Goal: Task Accomplishment & Management: Manage account settings

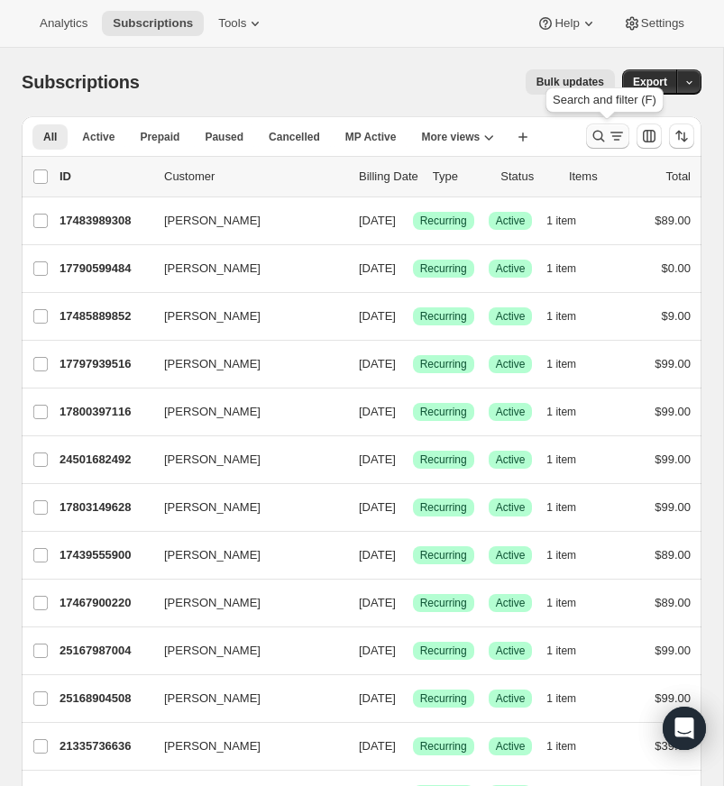
click at [597, 131] on icon "Search and filter results" at bounding box center [599, 136] width 18 height 18
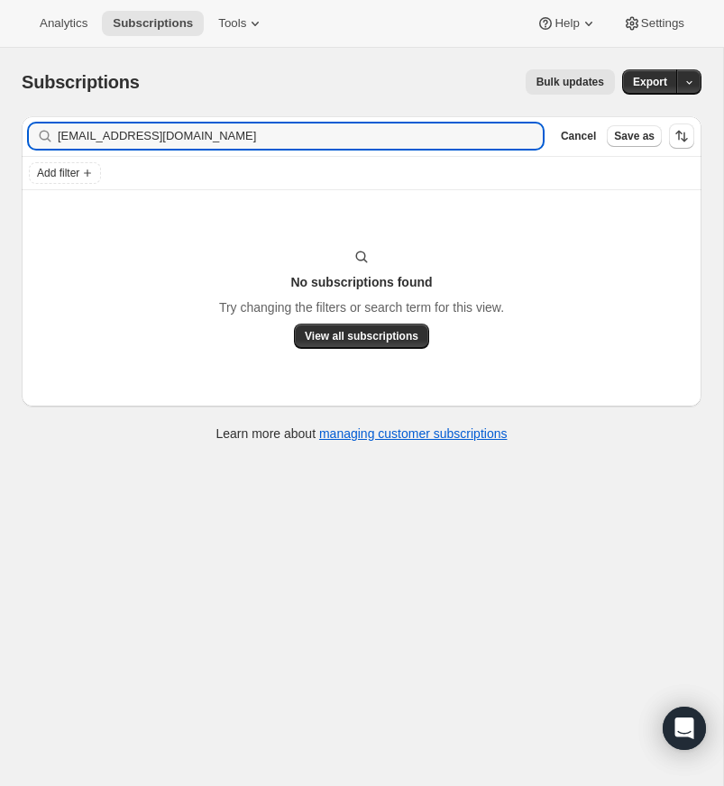
type input "[EMAIL_ADDRESS][DOMAIN_NAME]"
drag, startPoint x: 279, startPoint y: 136, endPoint x: 327, endPoint y: 133, distance: 47.9
click at [279, 136] on input "[EMAIL_ADDRESS][DOMAIN_NAME]" at bounding box center [284, 136] width 453 height 25
drag, startPoint x: 528, startPoint y: 135, endPoint x: 486, endPoint y: 135, distance: 42.4
click at [527, 135] on icon "button" at bounding box center [523, 136] width 18 height 18
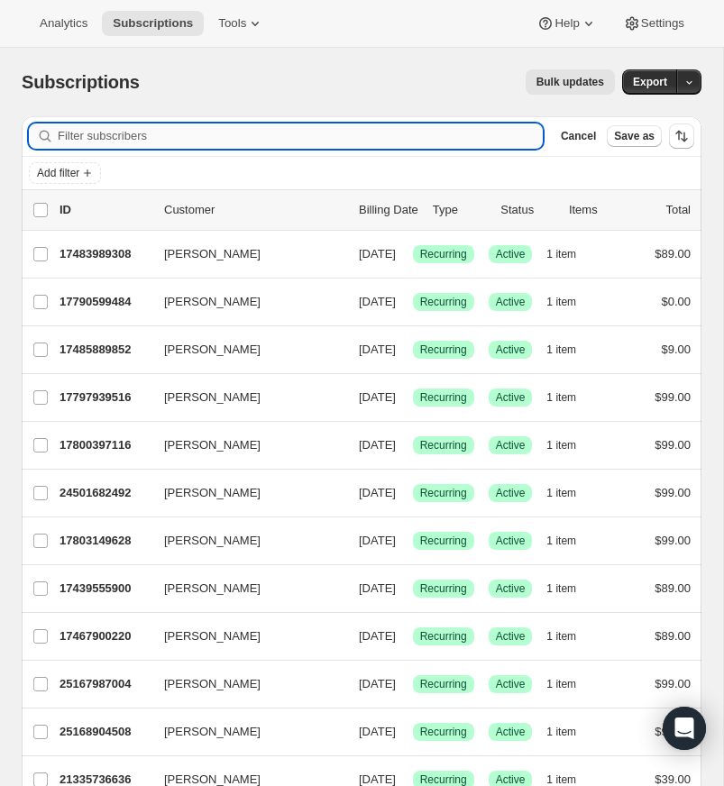
paste input "[EMAIL_ADDRESS][DOMAIN_NAME]"
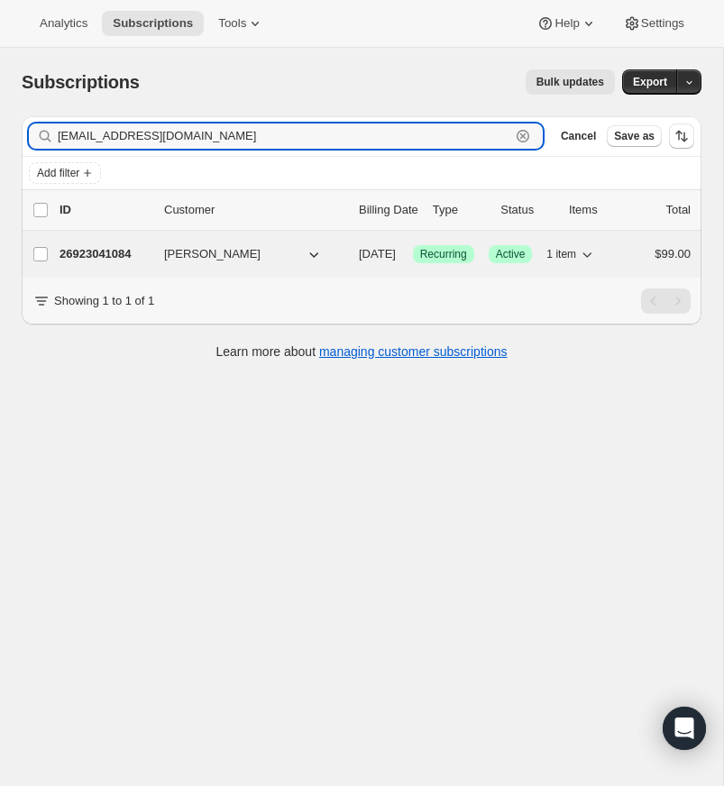
type input "[EMAIL_ADDRESS][DOMAIN_NAME]"
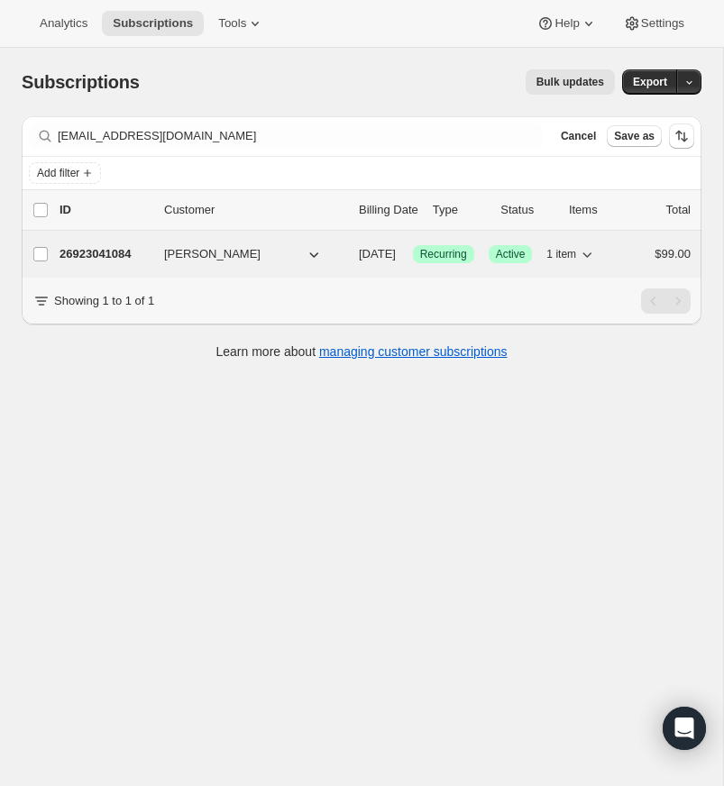
click at [97, 252] on p "26923041084" at bounding box center [105, 254] width 90 height 18
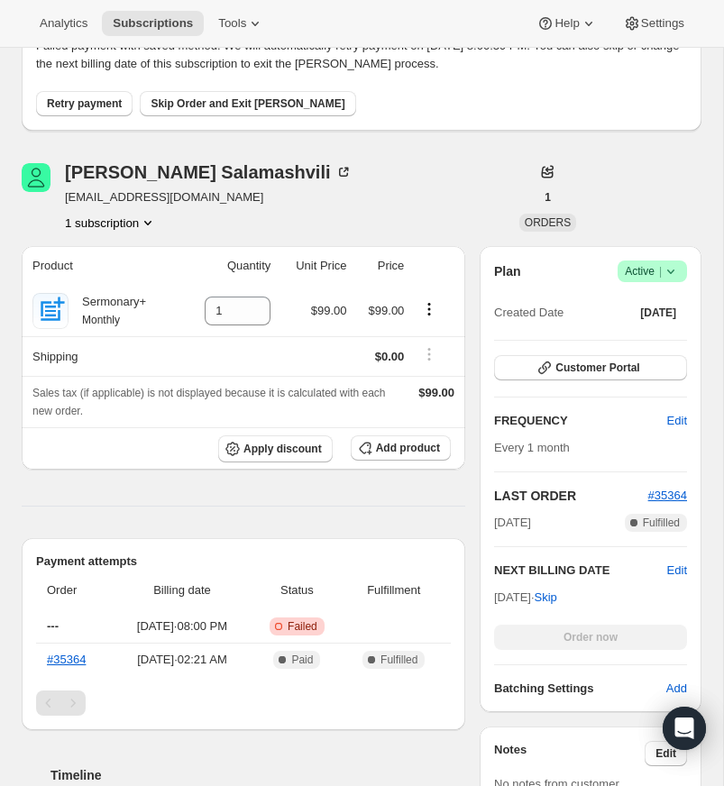
scroll to position [238, 0]
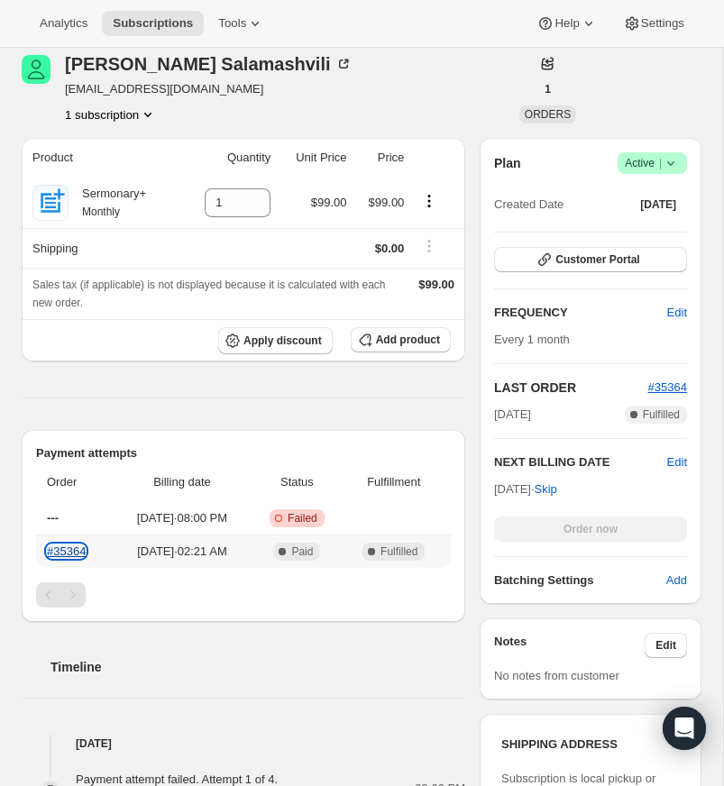
click at [71, 550] on link "#35364" at bounding box center [66, 552] width 39 height 14
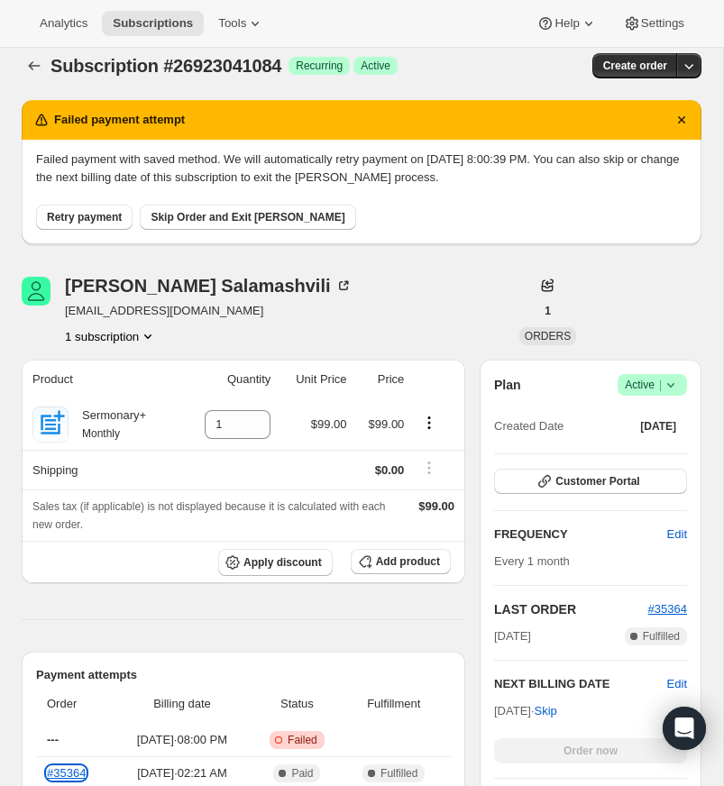
scroll to position [0, 0]
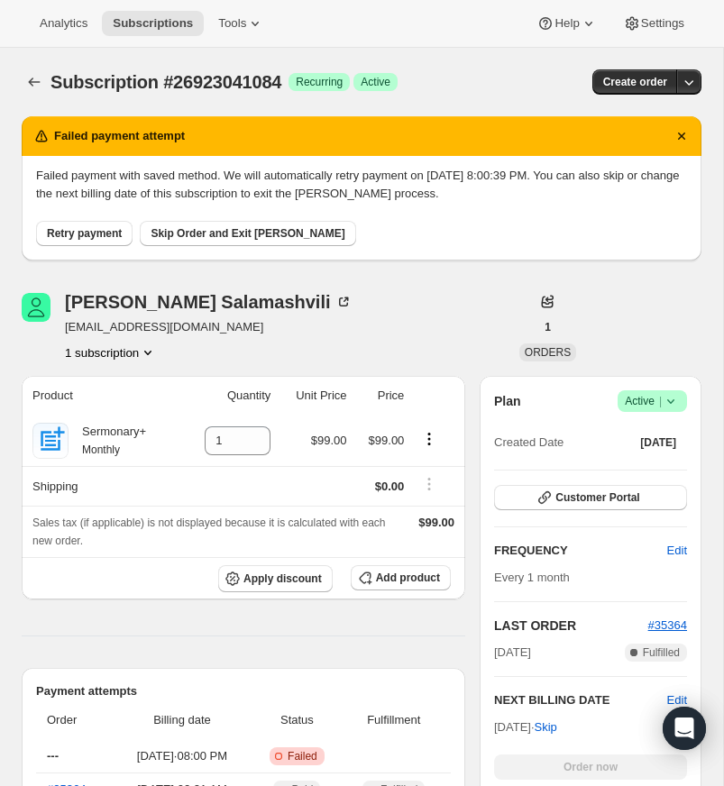
click at [672, 398] on icon at bounding box center [671, 401] width 18 height 18
click at [644, 466] on span "Cancel subscription" at bounding box center [647, 468] width 102 height 14
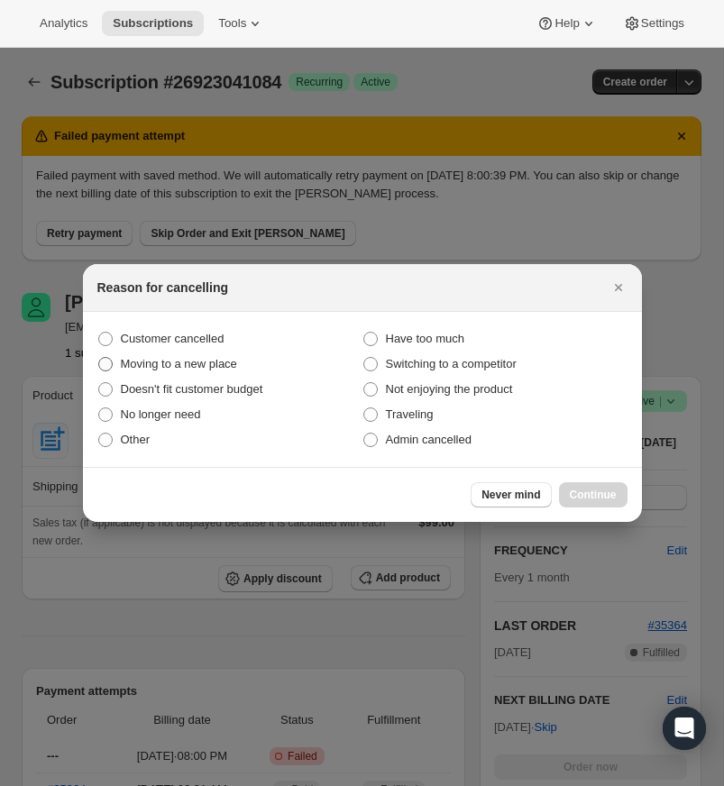
drag, startPoint x: 105, startPoint y: 335, endPoint x: 141, endPoint y: 355, distance: 40.4
click at [106, 336] on span ":rlh:" at bounding box center [105, 339] width 14 height 14
click at [99, 333] on input "Customer cancelled" at bounding box center [98, 332] width 1 height 1
radio input "true"
click at [589, 492] on span "Continue" at bounding box center [593, 495] width 47 height 14
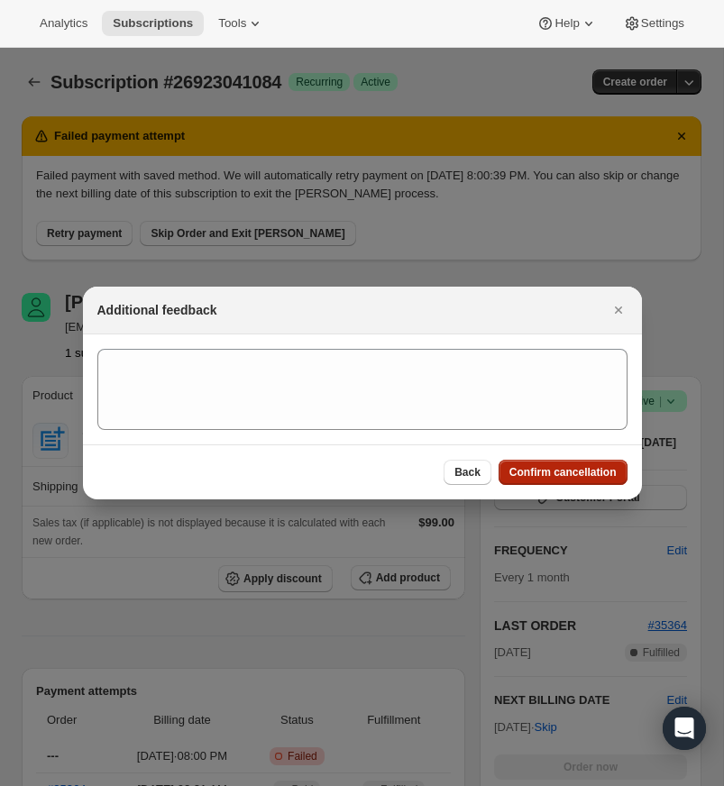
click at [568, 471] on span "Confirm cancellation" at bounding box center [562, 472] width 107 height 14
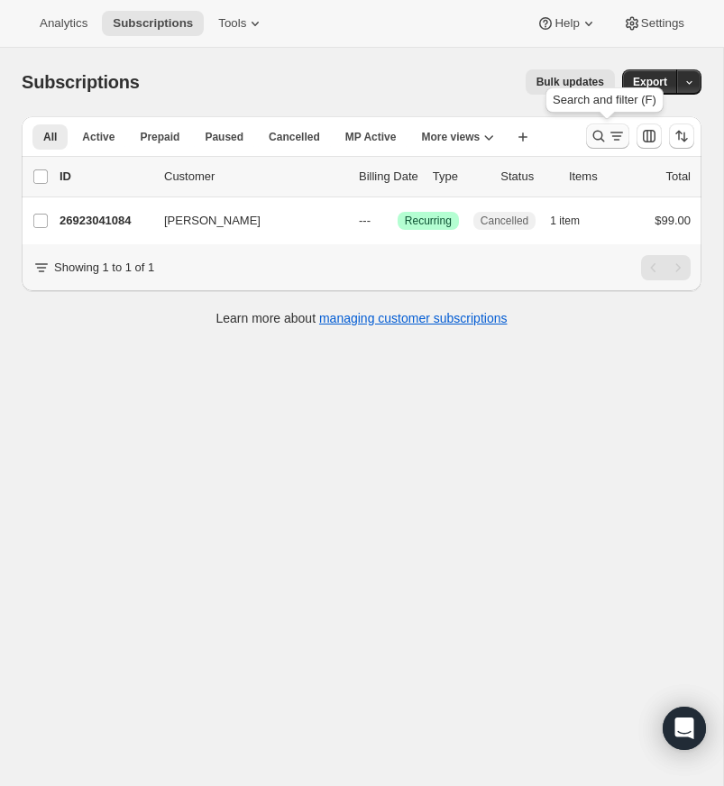
click at [600, 134] on icon "Search and filter results" at bounding box center [599, 136] width 18 height 18
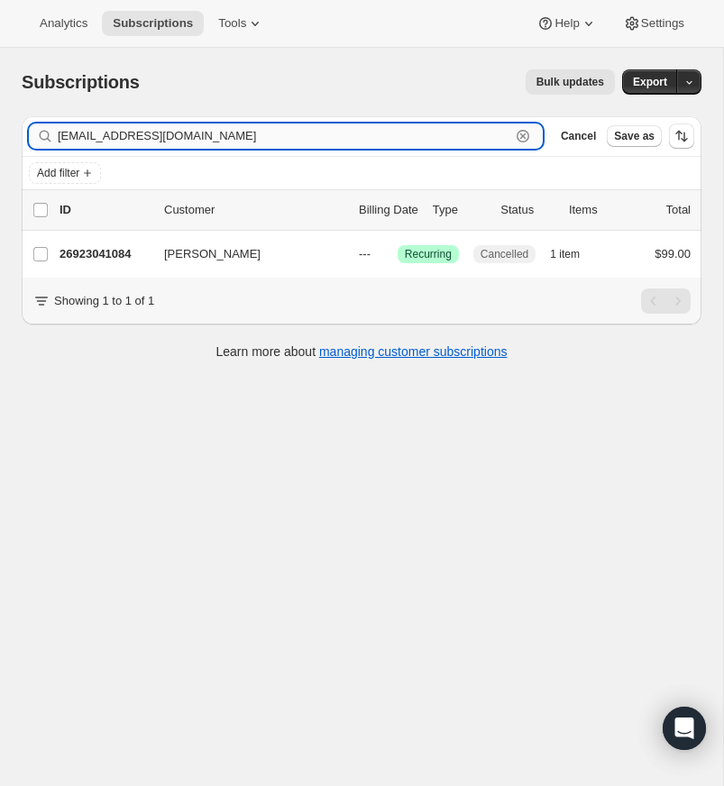
drag, startPoint x: 520, startPoint y: 132, endPoint x: 240, endPoint y: 135, distance: 280.4
click at [518, 132] on icon "button" at bounding box center [523, 136] width 18 height 18
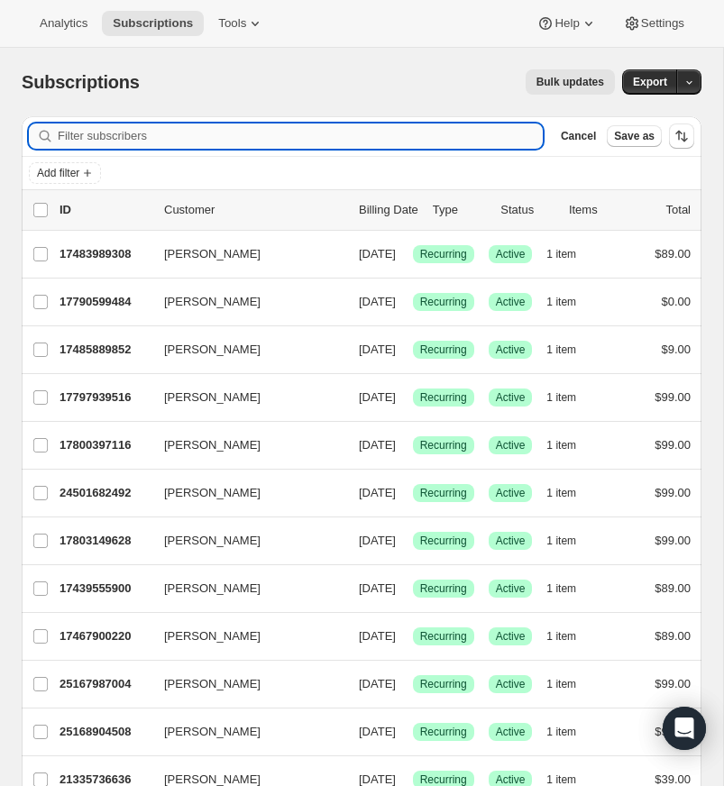
paste input "7063721900"
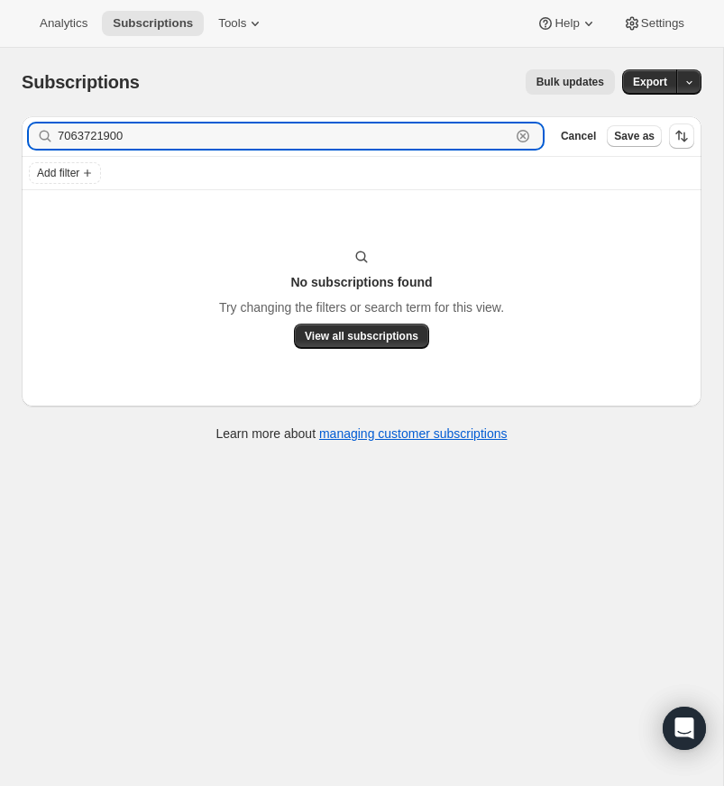
type input "7063721900"
drag, startPoint x: 139, startPoint y: 136, endPoint x: 254, endPoint y: 126, distance: 115.8
click at [139, 136] on input "7063721900" at bounding box center [284, 136] width 453 height 25
click at [519, 136] on icon "button" at bounding box center [523, 136] width 18 height 18
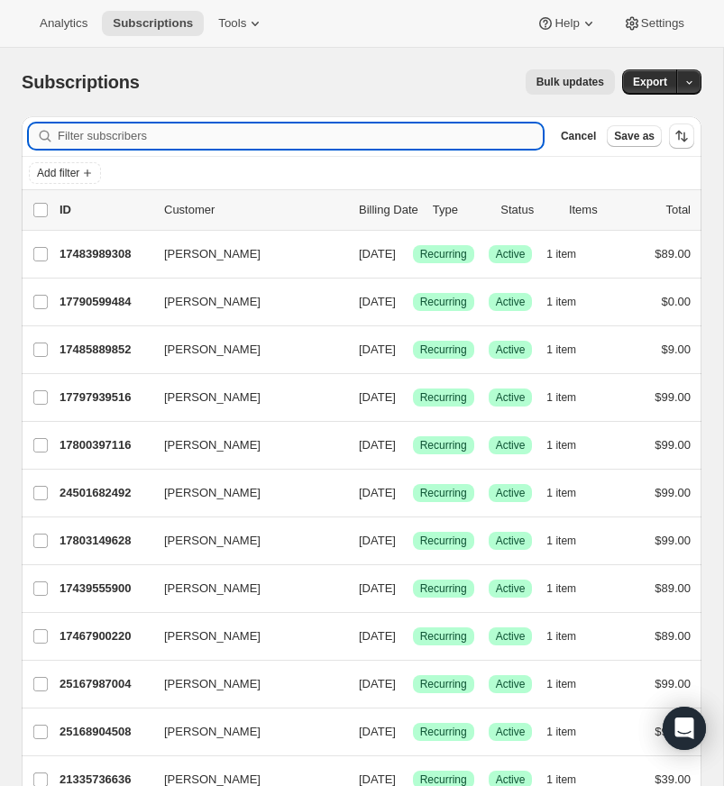
paste input "[EMAIL_ADDRESS][DOMAIN_NAME]"
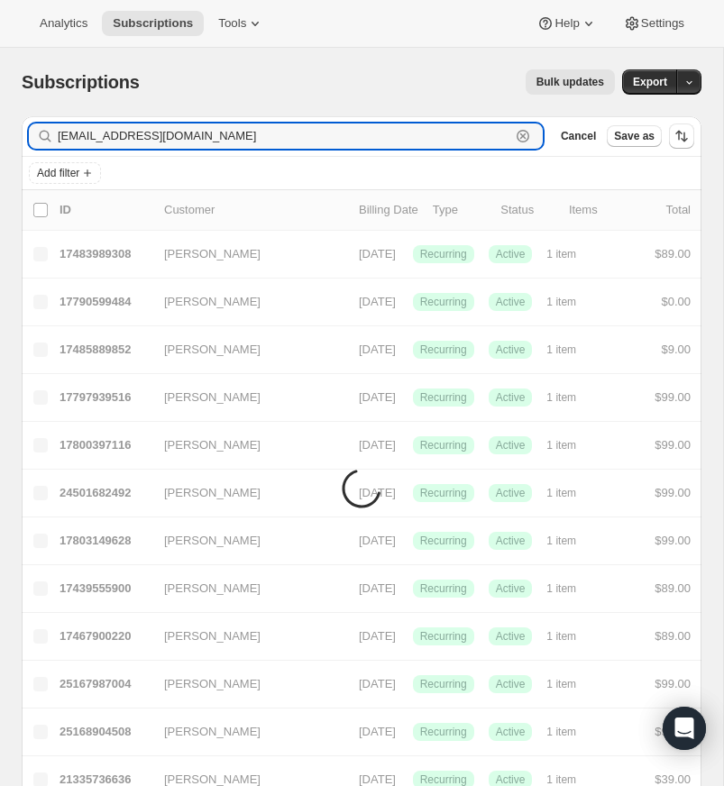
type input "[EMAIL_ADDRESS][DOMAIN_NAME]"
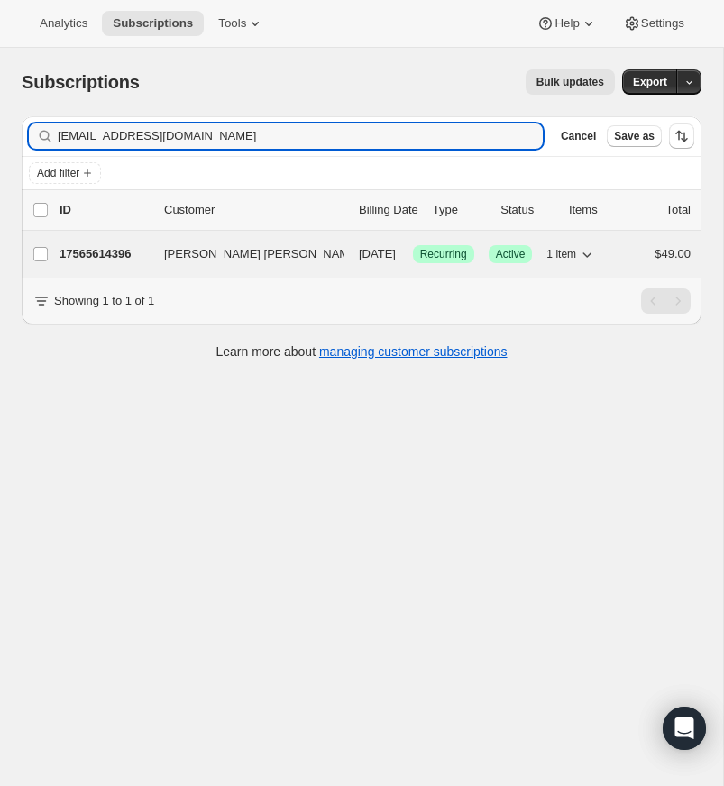
click at [107, 254] on p "17565614396" at bounding box center [105, 254] width 90 height 18
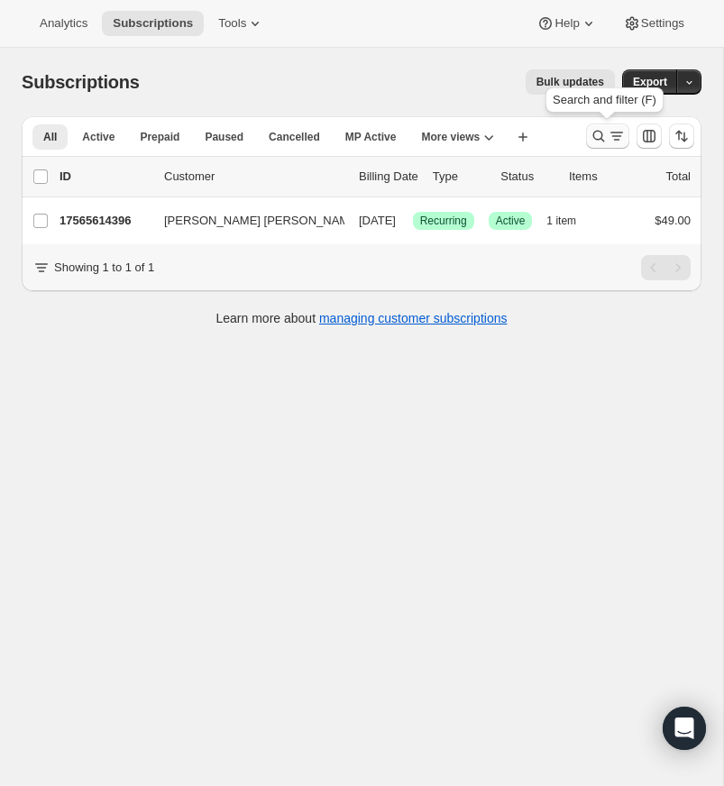
click at [594, 128] on icon "Search and filter results" at bounding box center [599, 136] width 18 height 18
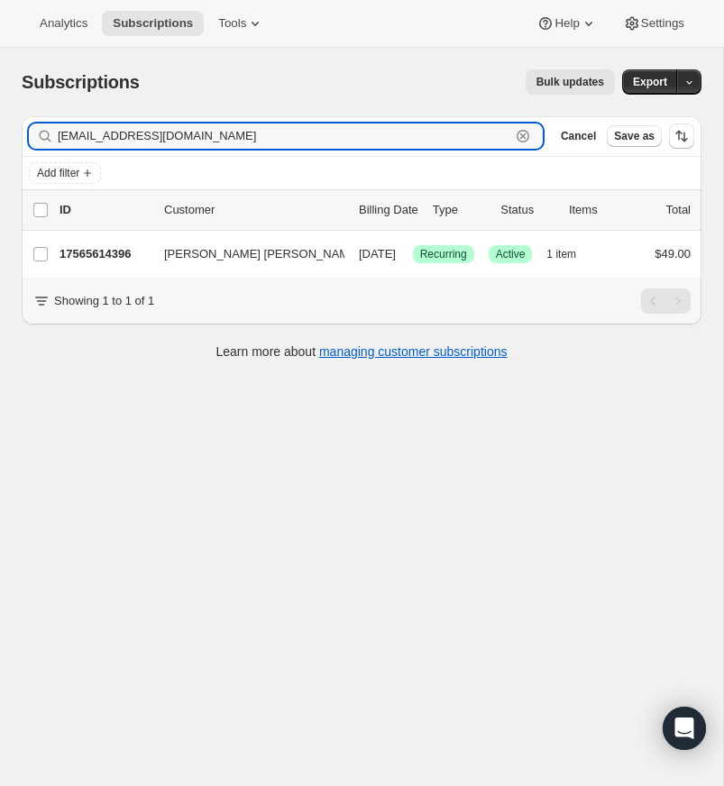
drag, startPoint x: 522, startPoint y: 132, endPoint x: 206, endPoint y: 114, distance: 316.9
click at [522, 132] on icon "button" at bounding box center [523, 136] width 18 height 18
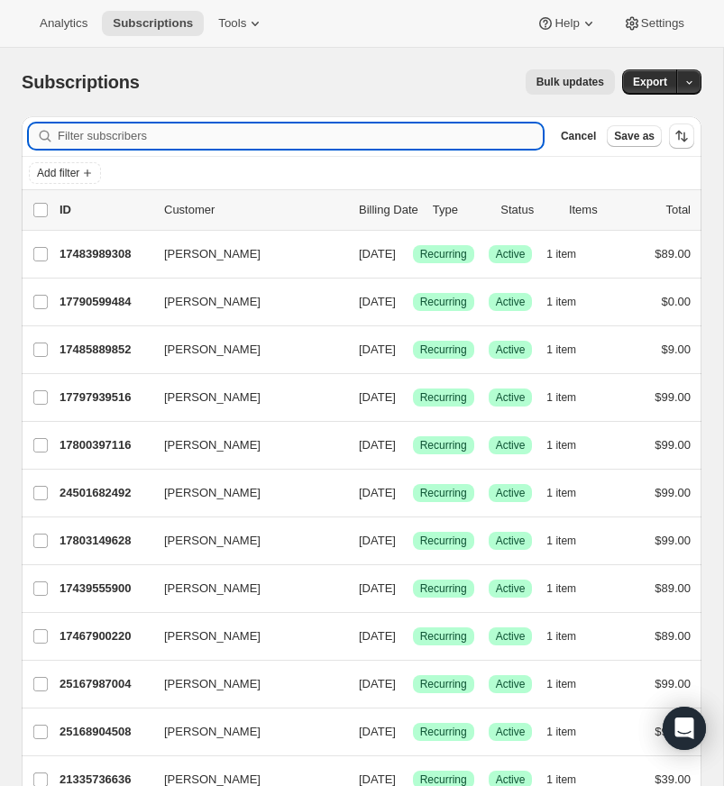
paste input "[PERSON_NAME][EMAIL_ADDRESS][DOMAIN_NAME]"
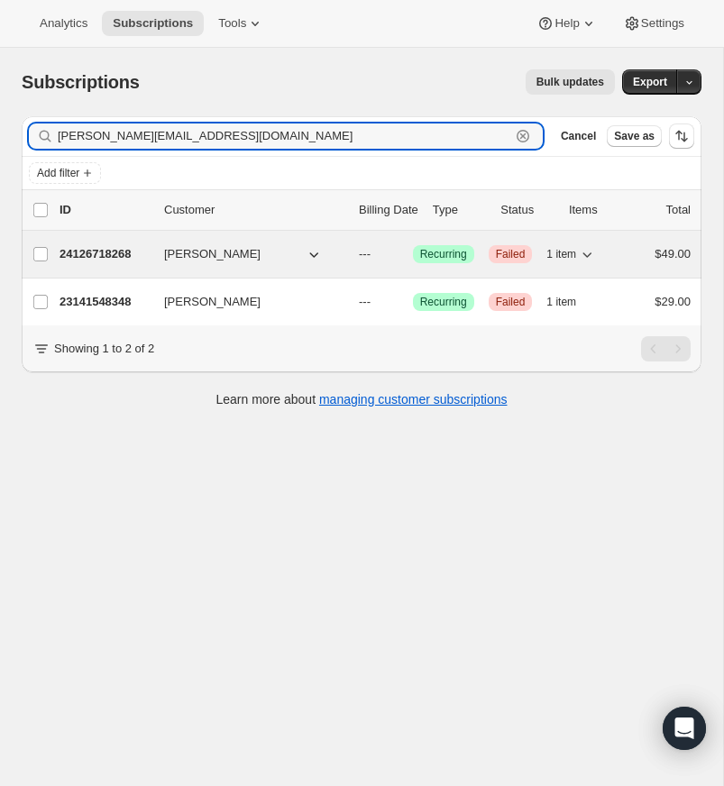
type input "[PERSON_NAME][EMAIL_ADDRESS][DOMAIN_NAME]"
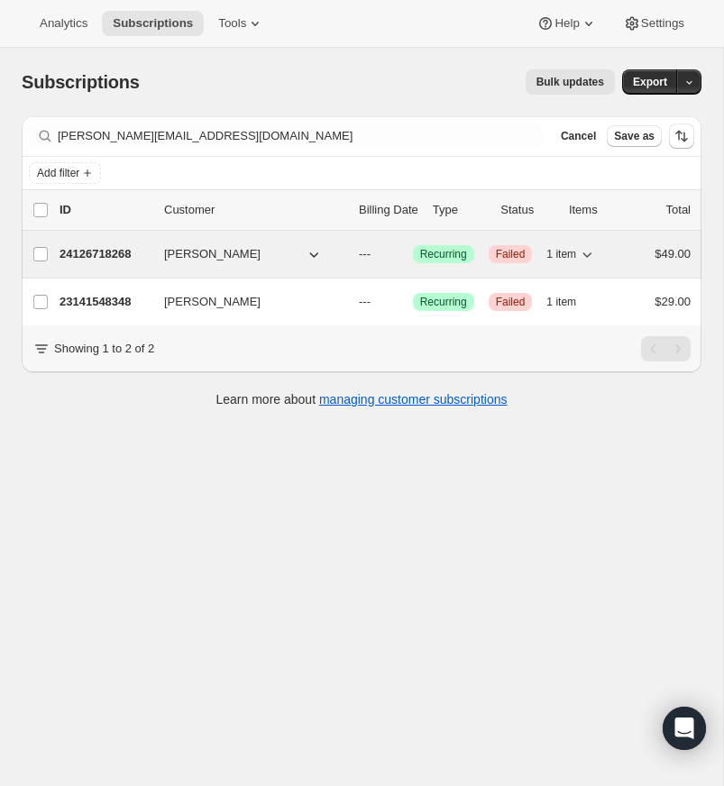
click at [194, 248] on span "[PERSON_NAME]" at bounding box center [212, 254] width 96 height 18
click at [93, 247] on p "24126718268" at bounding box center [105, 254] width 90 height 18
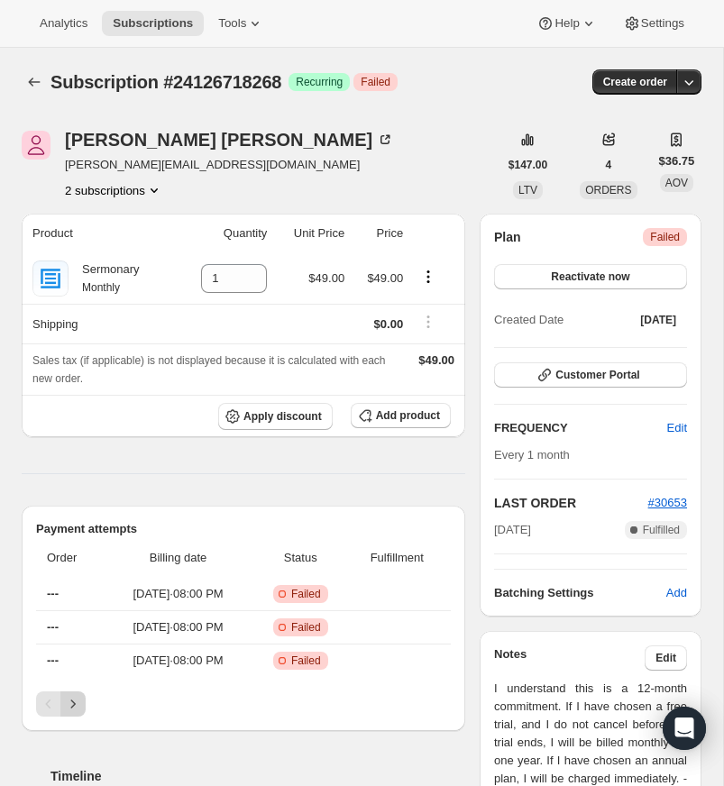
click at [75, 701] on icon "Next" at bounding box center [73, 704] width 18 height 18
click at [126, 186] on button "2 subscriptions" at bounding box center [114, 190] width 98 height 18
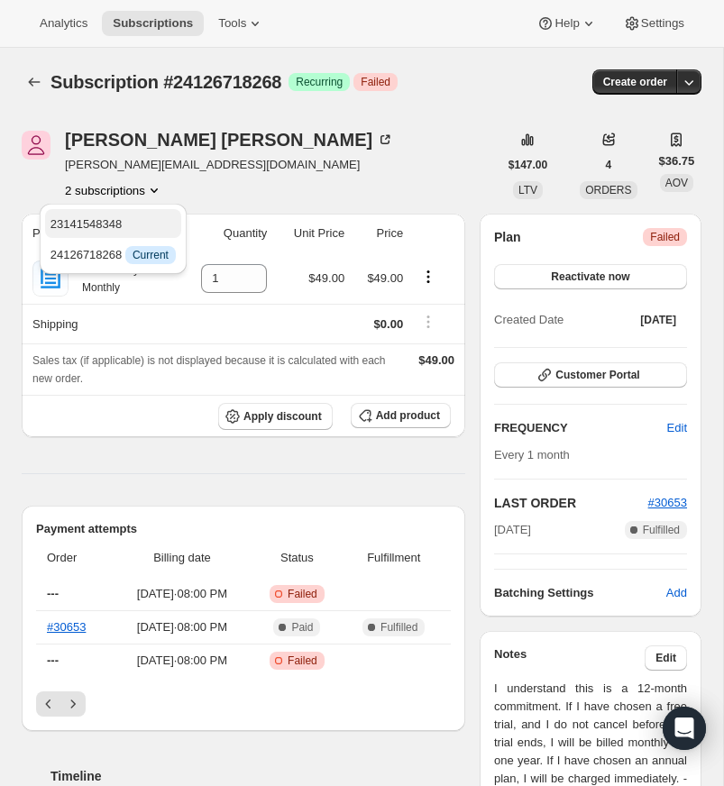
click at [121, 223] on span "23141548348" at bounding box center [86, 224] width 72 height 14
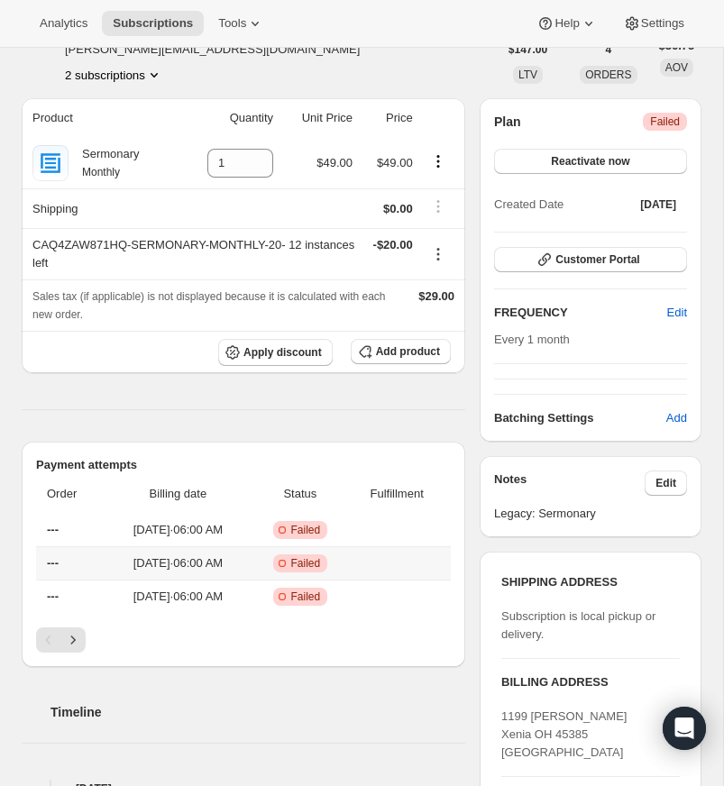
scroll to position [135, 0]
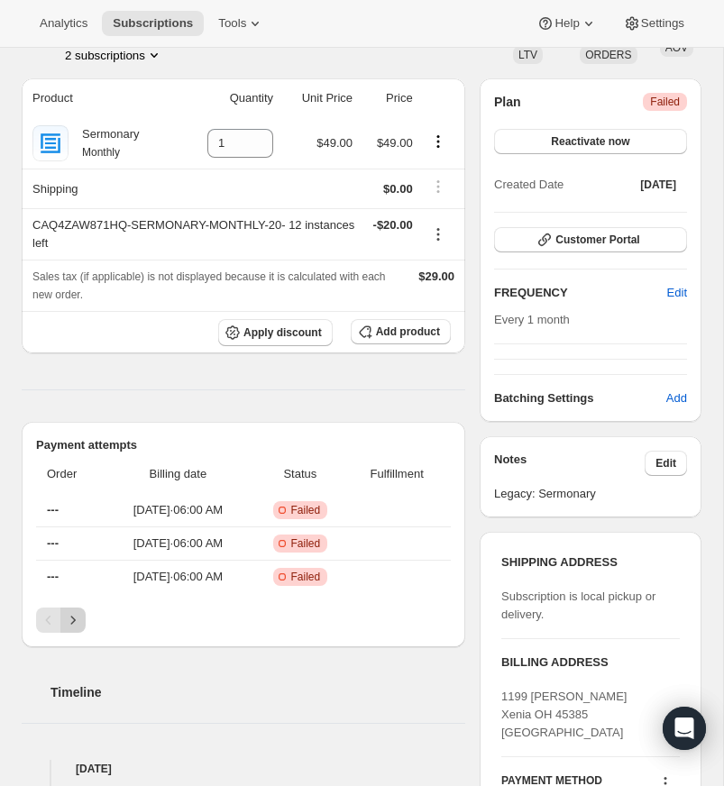
click at [78, 616] on icon "Next" at bounding box center [73, 620] width 18 height 18
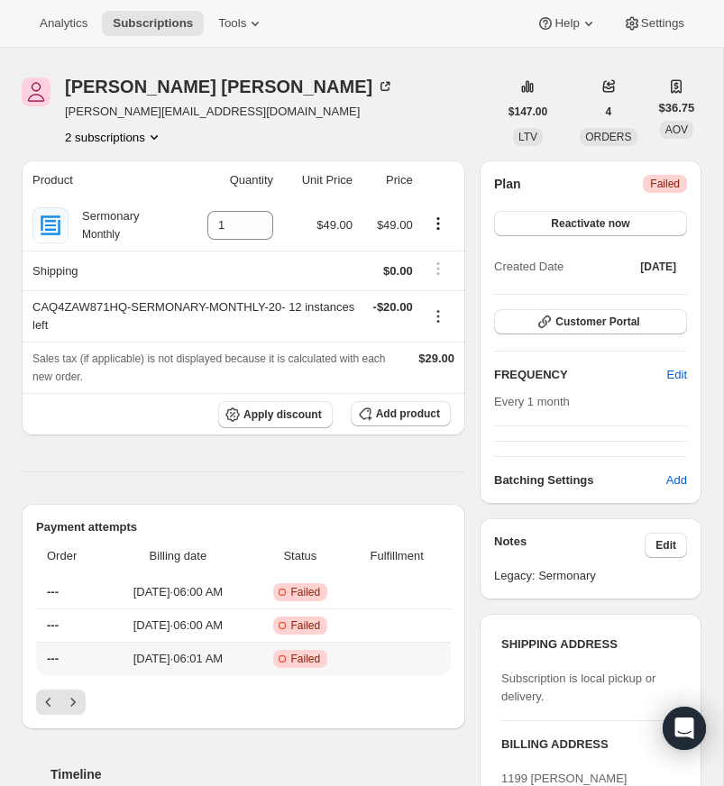
scroll to position [102, 0]
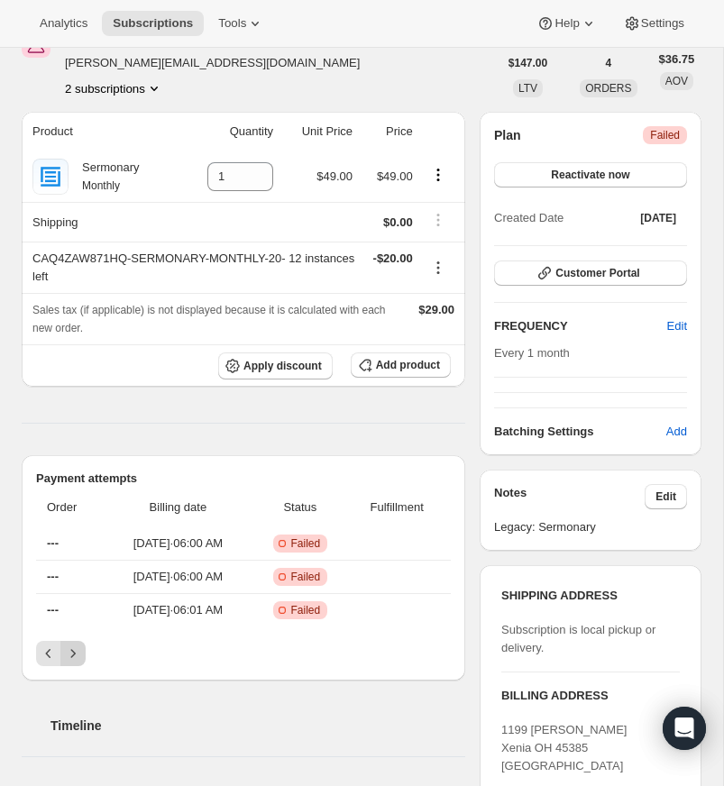
click at [72, 649] on icon "Next" at bounding box center [73, 654] width 18 height 18
click at [77, 654] on div "Pagination" at bounding box center [72, 653] width 25 height 25
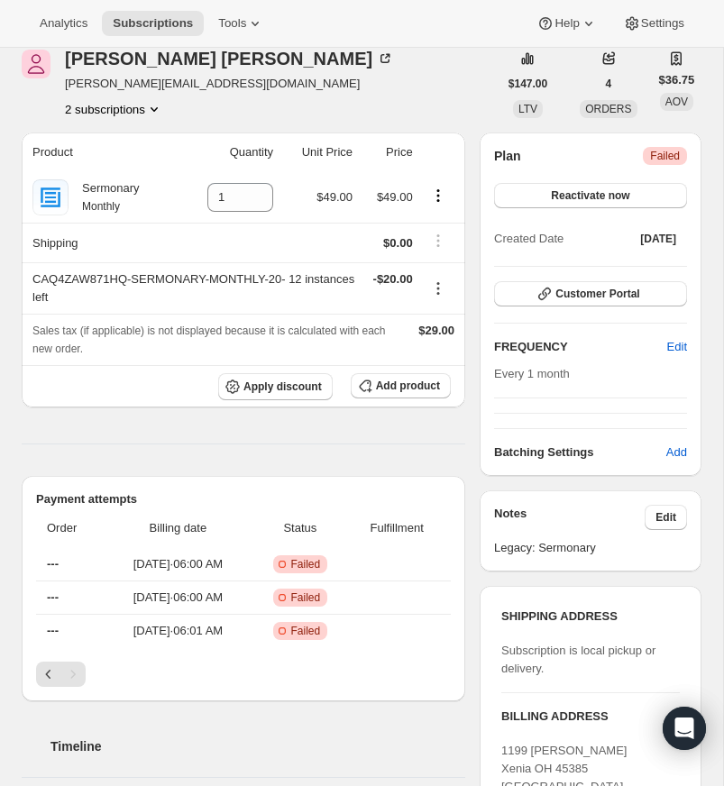
scroll to position [0, 0]
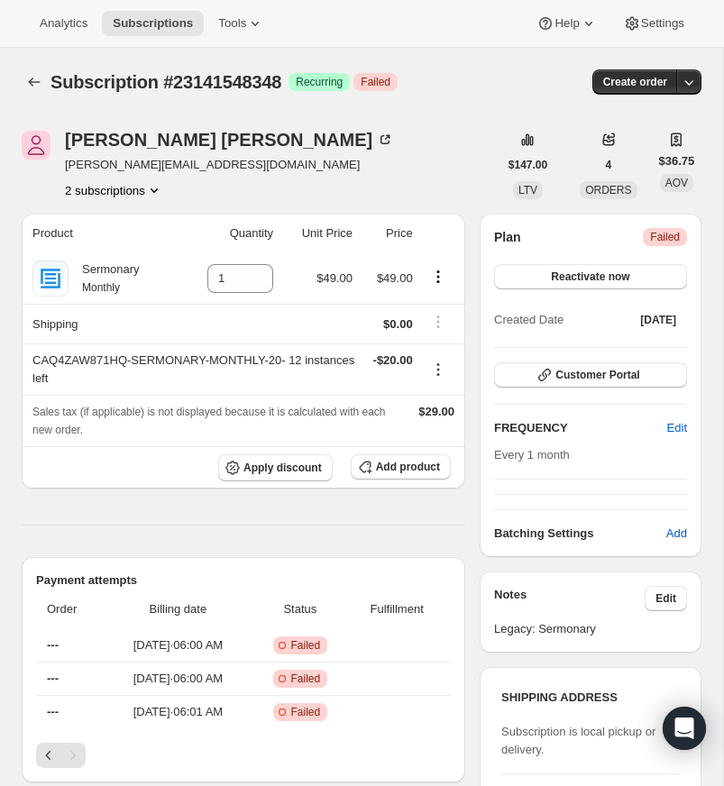
click at [107, 188] on button "2 subscriptions" at bounding box center [114, 190] width 98 height 18
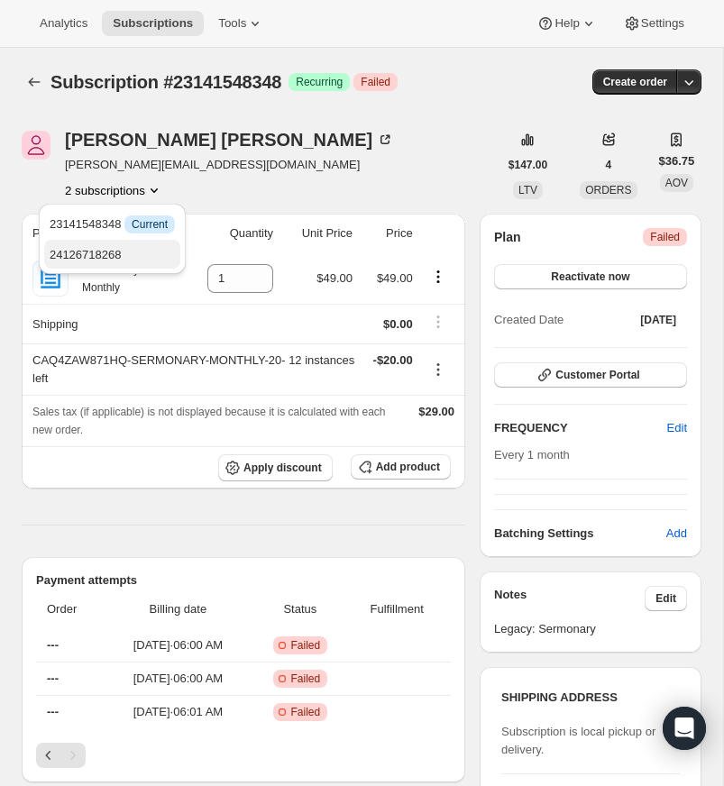
click at [95, 252] on span "24126718268" at bounding box center [86, 255] width 72 height 14
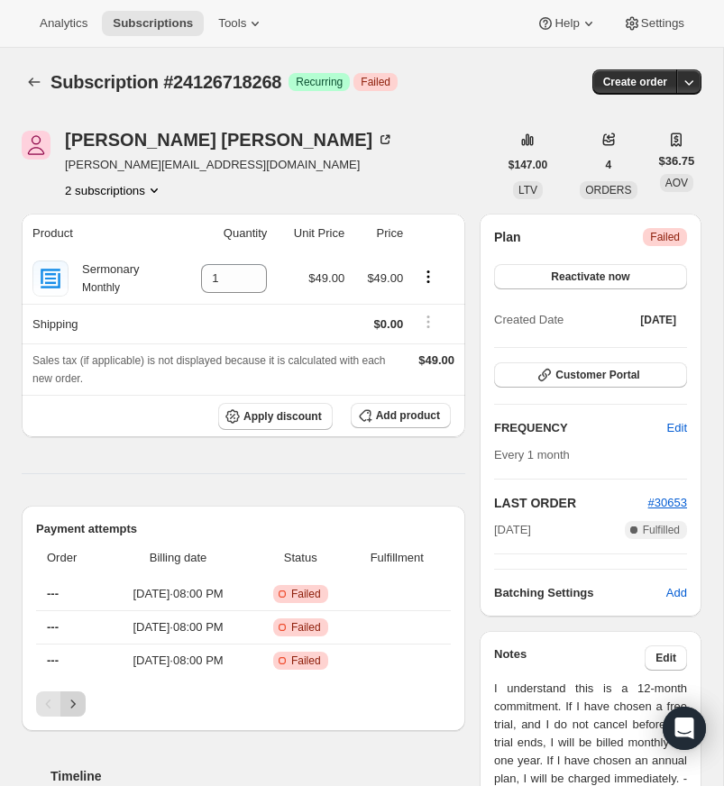
click at [74, 704] on icon "Next" at bounding box center [73, 704] width 5 height 8
click at [76, 703] on icon "Next" at bounding box center [73, 704] width 18 height 18
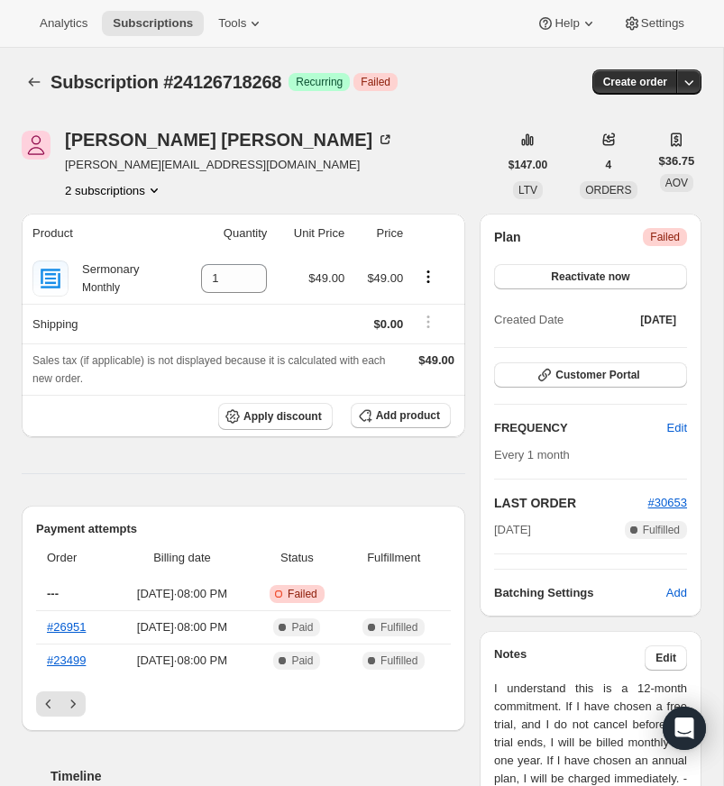
click at [76, 703] on icon "Next" at bounding box center [73, 704] width 18 height 18
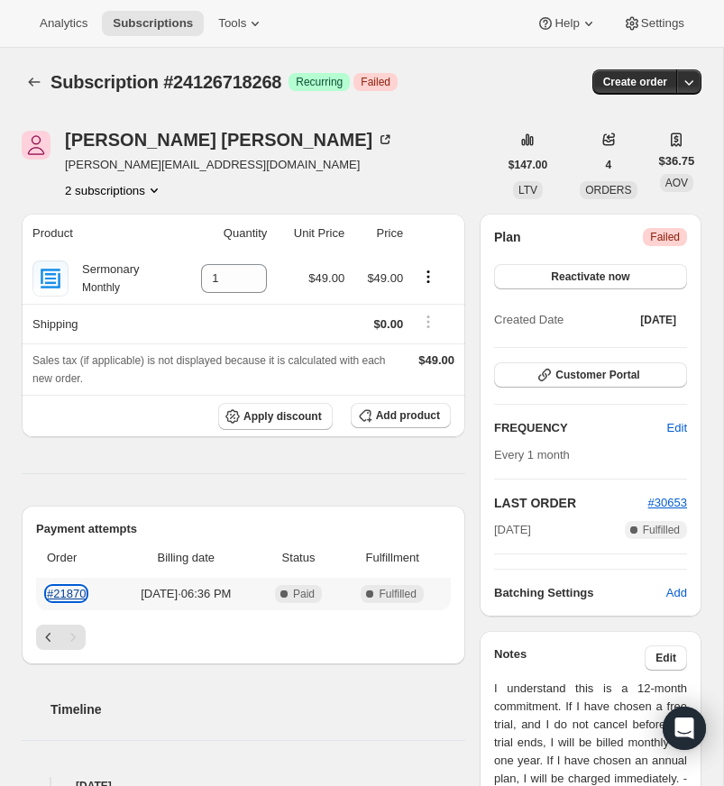
click at [68, 592] on link "#21870" at bounding box center [66, 594] width 39 height 14
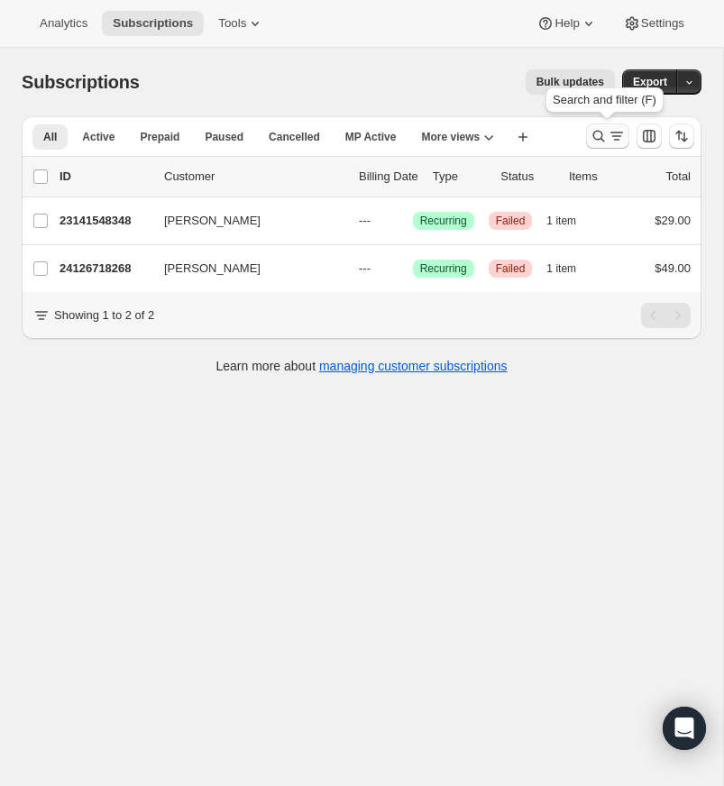
click at [596, 130] on icon "Search and filter results" at bounding box center [599, 136] width 18 height 18
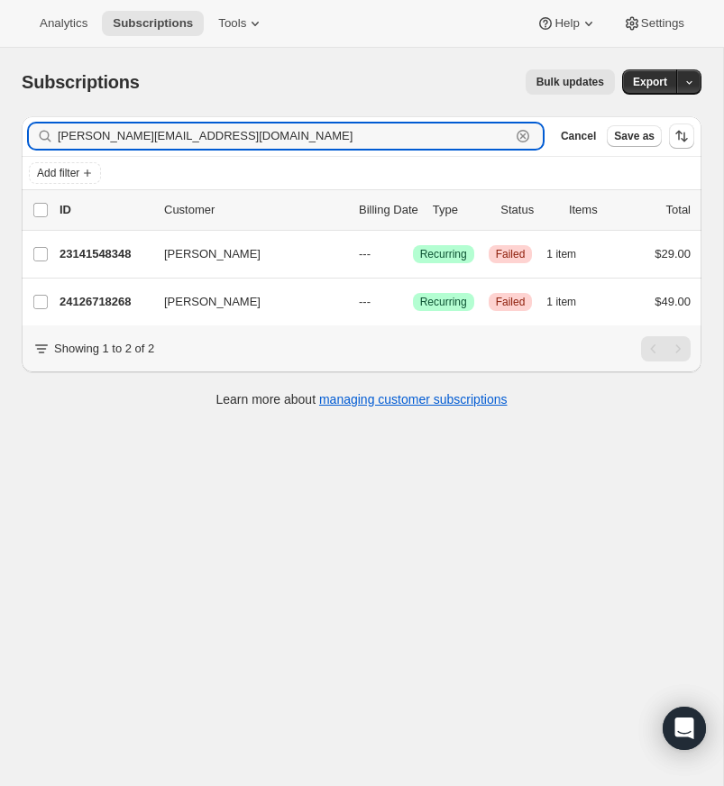
drag, startPoint x: 521, startPoint y: 135, endPoint x: 324, endPoint y: 108, distance: 199.3
click at [520, 135] on icon "button" at bounding box center [523, 136] width 6 height 6
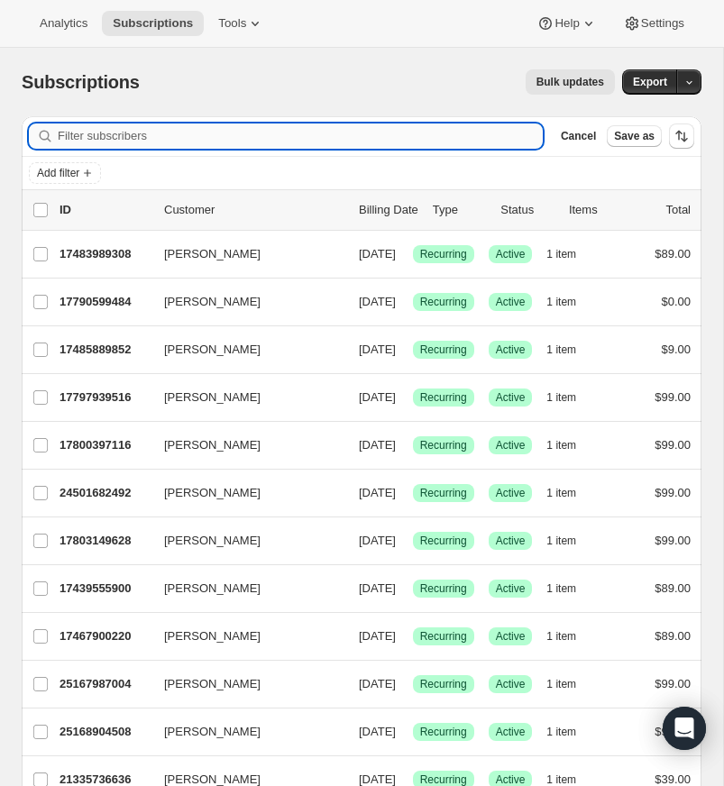
paste input "[PERSON_NAME][EMAIL_ADDRESS][DOMAIN_NAME]"
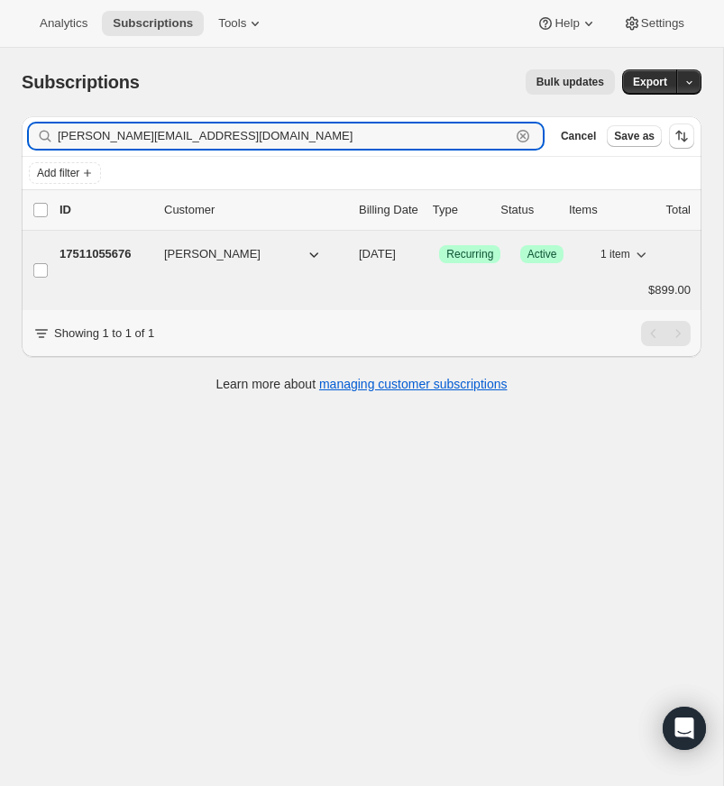
type input "[PERSON_NAME][EMAIL_ADDRESS][DOMAIN_NAME]"
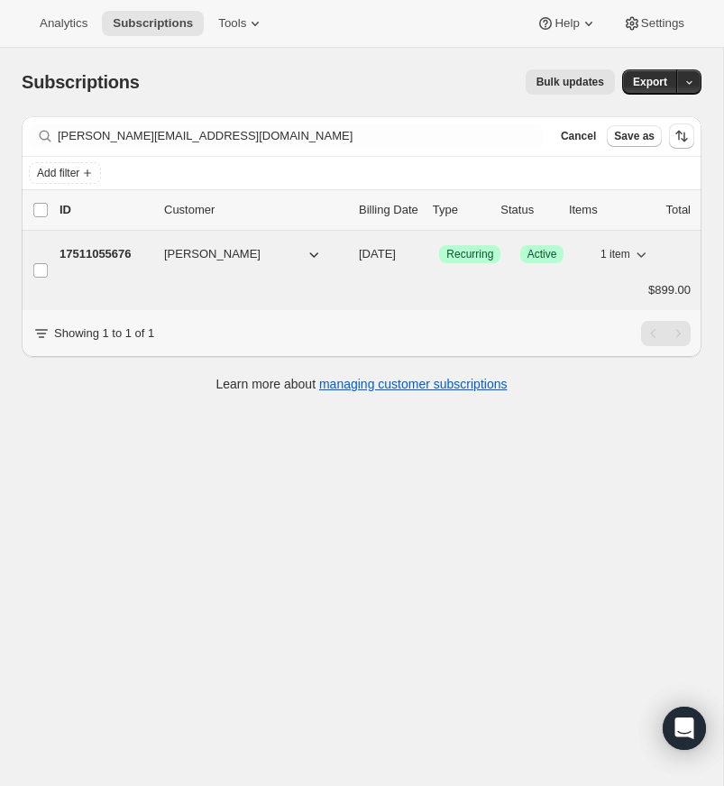
click at [96, 251] on p "17511055676" at bounding box center [105, 254] width 90 height 18
